Goal: Information Seeking & Learning: Learn about a topic

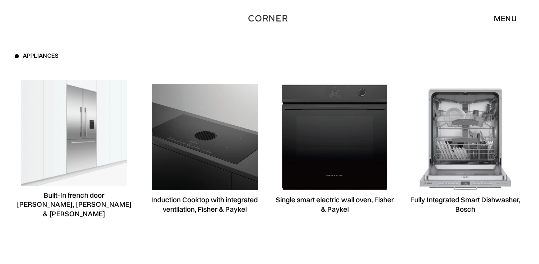
scroll to position [2658, 0]
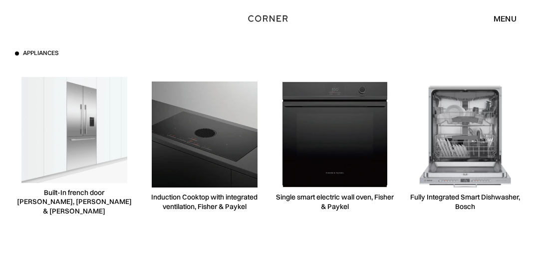
click at [313, 211] on div "Single smart electric wall oven, Fisher & Paykel" at bounding box center [335, 201] width 118 height 19
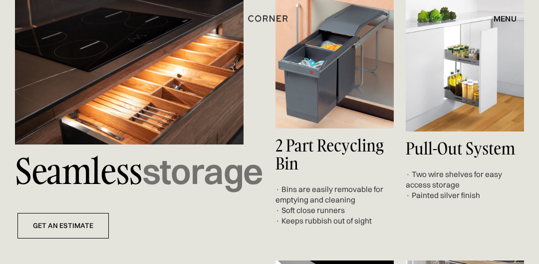
scroll to position [3093, 0]
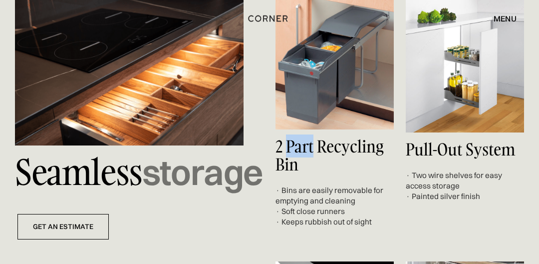
click at [198, 189] on p "Seamless storage" at bounding box center [129, 171] width 229 height 53
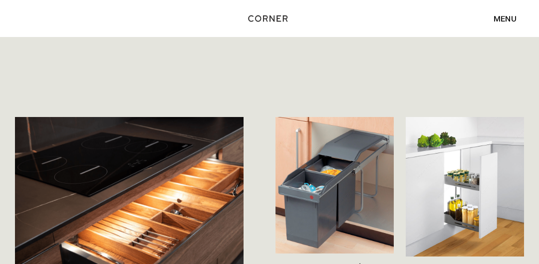
scroll to position [2965, 0]
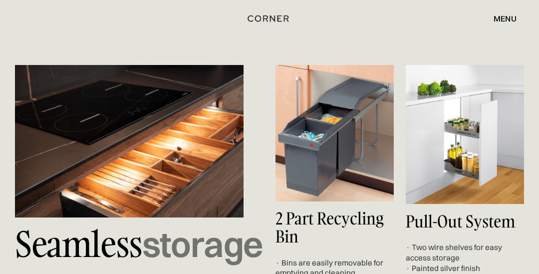
scroll to position [3032, 0]
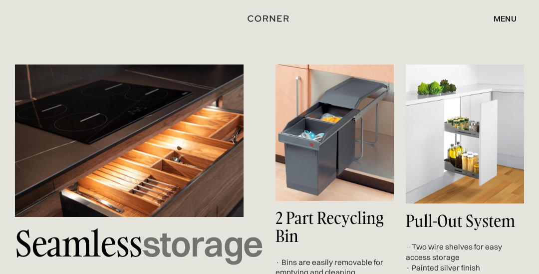
click at [346, 236] on h4 "2 Part Recycling Bin" at bounding box center [335, 226] width 118 height 35
click at [328, 229] on h4 "2 Part Recycling Bin" at bounding box center [335, 226] width 118 height 35
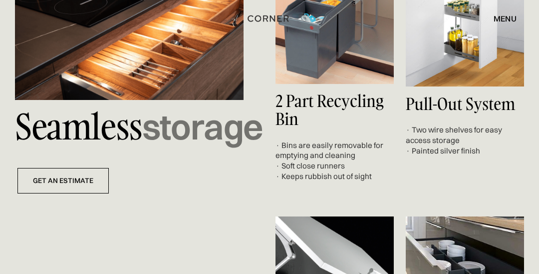
scroll to position [3149, 0]
click at [346, 115] on h4 "2 Part Recycling Bin" at bounding box center [335, 109] width 118 height 35
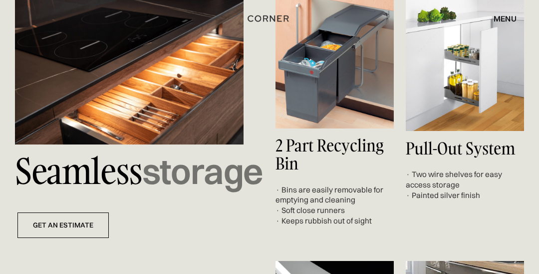
scroll to position [3096, 0]
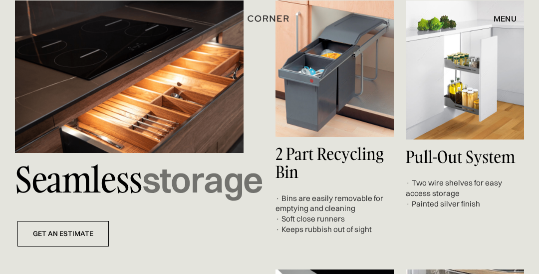
click at [515, 16] on div "menu" at bounding box center [505, 18] width 23 height 8
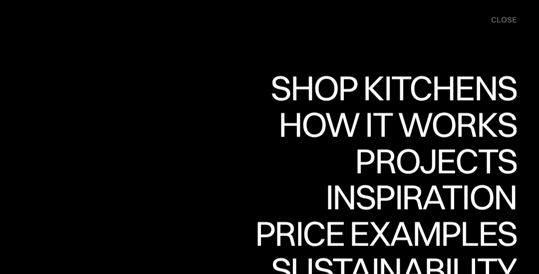
scroll to position [3156, 0]
click at [496, 94] on div "Shop Kitchens" at bounding box center [391, 87] width 251 height 35
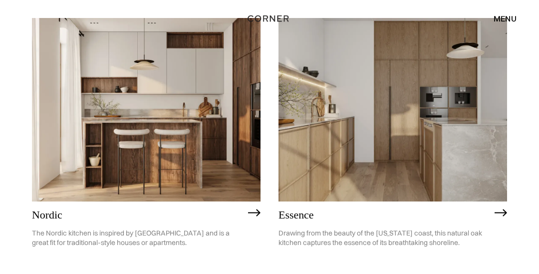
scroll to position [138, 0]
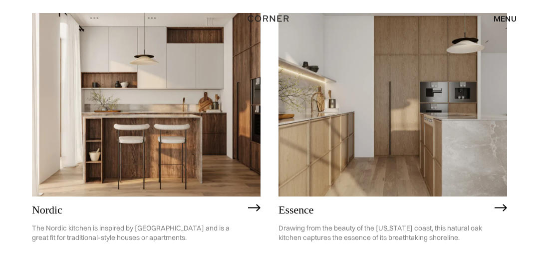
click at [423, 150] on img at bounding box center [393, 104] width 229 height 183
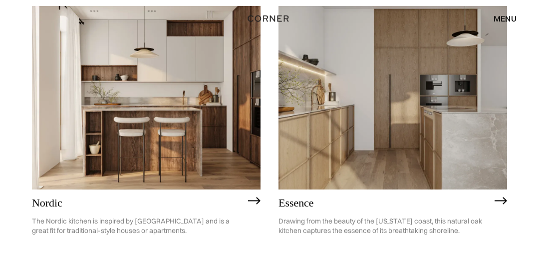
scroll to position [169, 0]
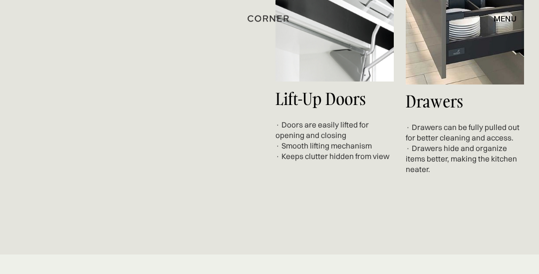
scroll to position [3434, 0]
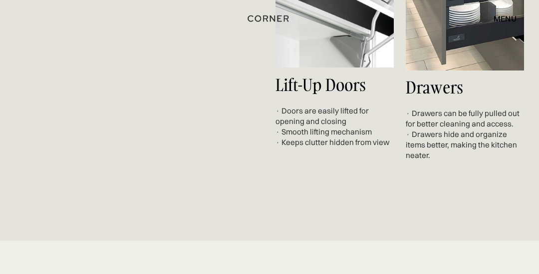
click at [333, 94] on h4 "Lift-up doors" at bounding box center [335, 85] width 118 height 18
click at [332, 94] on h4 "Lift-up doors" at bounding box center [335, 85] width 118 height 18
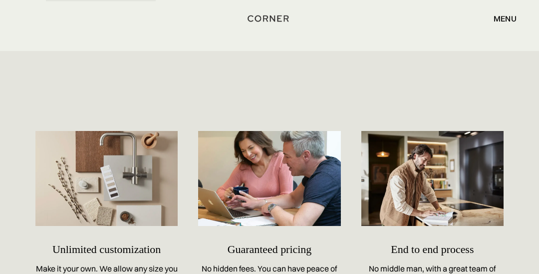
scroll to position [3795, 0]
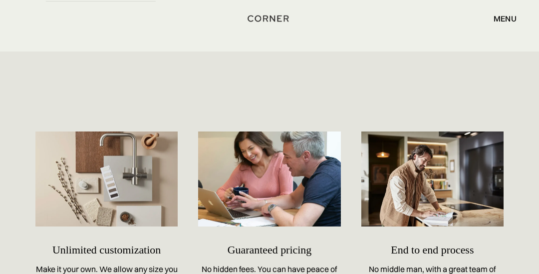
click at [132, 27] on div "Shop Kitchens Shop Kitchens How it works How it works Projects Projects Inspira…" at bounding box center [269, 18] width 539 height 37
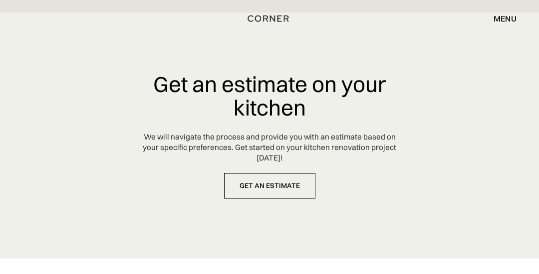
scroll to position [4467, 0]
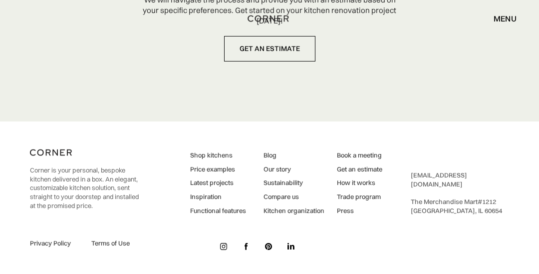
click at [267, 160] on link "Blog" at bounding box center [294, 155] width 61 height 9
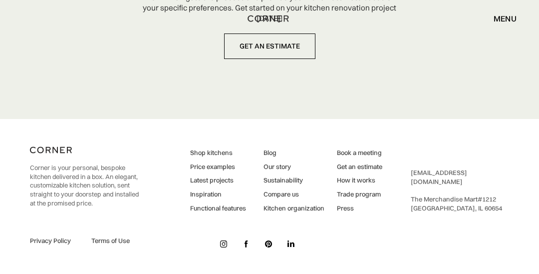
scroll to position [4511, 0]
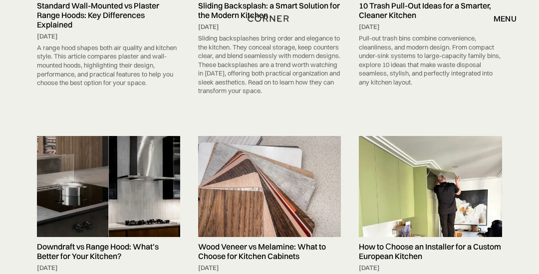
scroll to position [723, 0]
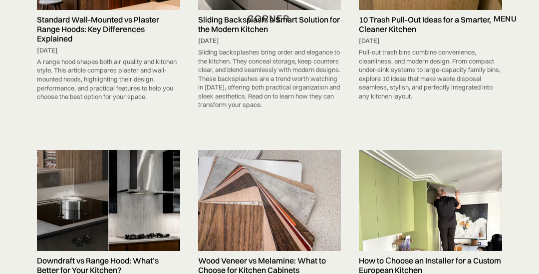
click at [390, 44] on div "[DATE]" at bounding box center [430, 40] width 143 height 9
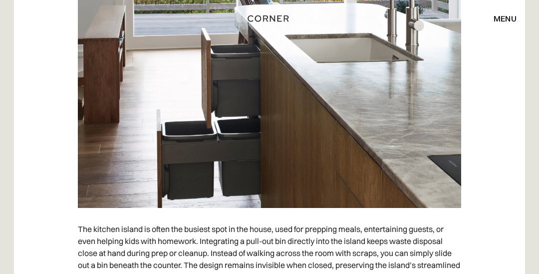
scroll to position [2106, 0]
